Goal: Check status

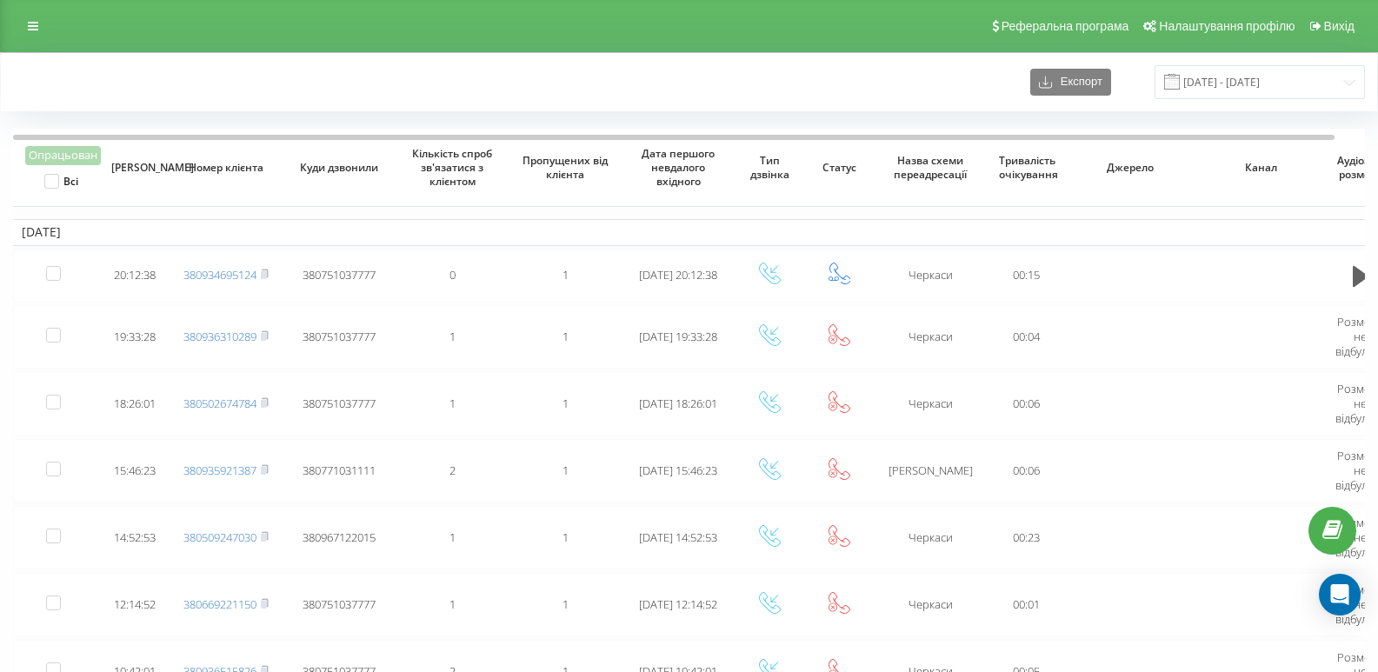
drag, startPoint x: 23, startPoint y: 76, endPoint x: 0, endPoint y: 70, distance: 23.2
drag, startPoint x: 0, startPoint y: 70, endPoint x: 76, endPoint y: 39, distance: 81.9
click at [76, 39] on div "Реферальна програма Налаштування профілю Вихід" at bounding box center [689, 26] width 1378 height 52
